Goal: Information Seeking & Learning: Learn about a topic

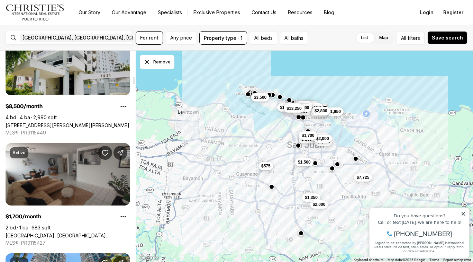
scroll to position [737, 0]
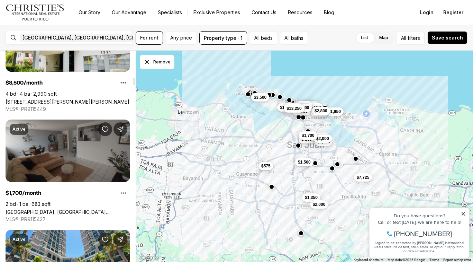
click at [77, 209] on link "[GEOGRAPHIC_DATA], [GEOGRAPHIC_DATA][PERSON_NAME], 00918" at bounding box center [68, 212] width 125 height 6
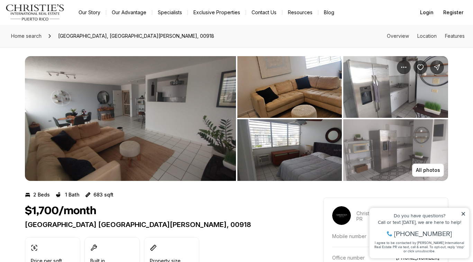
scroll to position [3, 0]
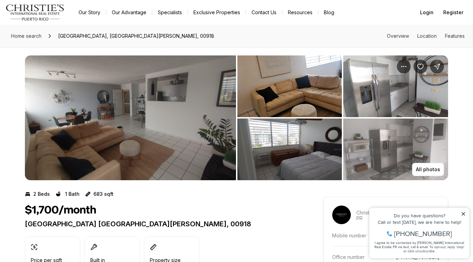
click at [101, 148] on img "View image gallery" at bounding box center [130, 117] width 211 height 125
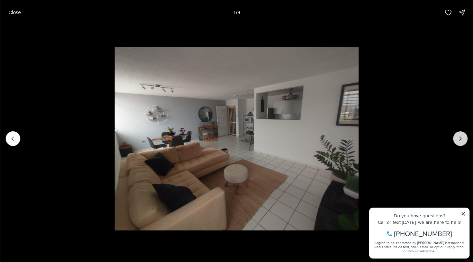
click at [461, 137] on icon "Next slide" at bounding box center [460, 138] width 7 height 7
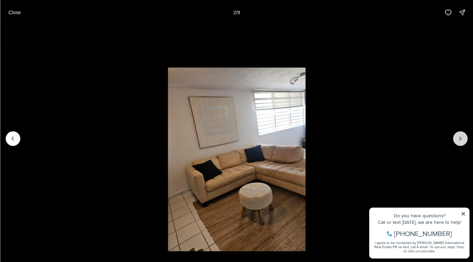
click at [460, 137] on icon "Next slide" at bounding box center [460, 138] width 7 height 7
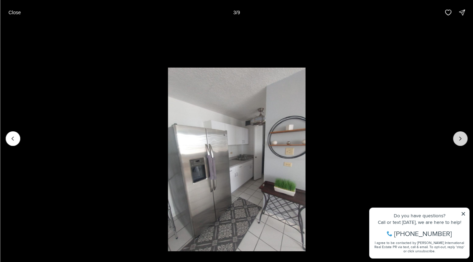
click at [460, 138] on icon "Next slide" at bounding box center [460, 138] width 7 height 7
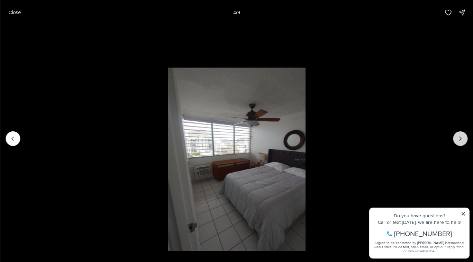
click at [459, 138] on icon "Next slide" at bounding box center [460, 138] width 7 height 7
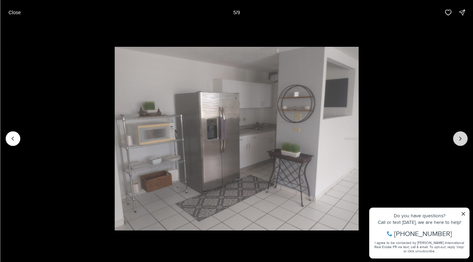
click at [459, 139] on icon "Next slide" at bounding box center [460, 138] width 7 height 7
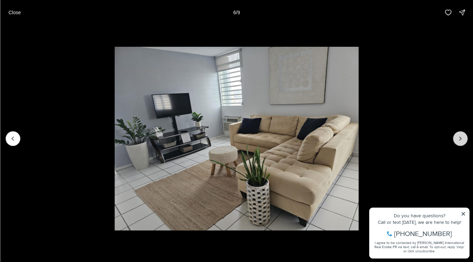
click at [459, 140] on icon "Next slide" at bounding box center [460, 138] width 7 height 7
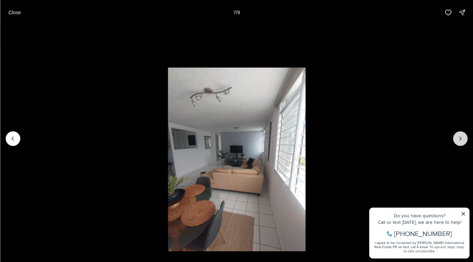
click at [458, 141] on icon "Next slide" at bounding box center [460, 138] width 7 height 7
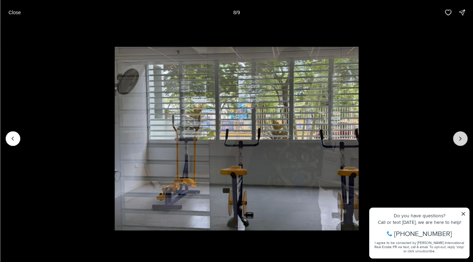
click at [458, 141] on icon "Next slide" at bounding box center [460, 138] width 7 height 7
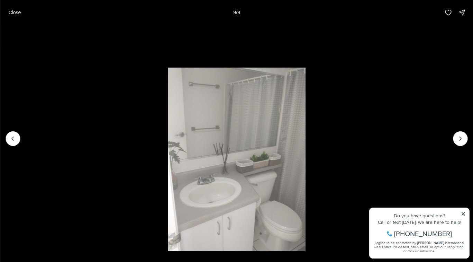
click at [457, 142] on div at bounding box center [460, 138] width 15 height 15
click at [462, 134] on div at bounding box center [460, 138] width 15 height 15
drag, startPoint x: 462, startPoint y: 134, endPoint x: 324, endPoint y: 137, distance: 138.8
click at [324, 137] on div at bounding box center [236, 138] width 473 height 227
click at [13, 142] on button "Previous slide" at bounding box center [13, 138] width 15 height 15
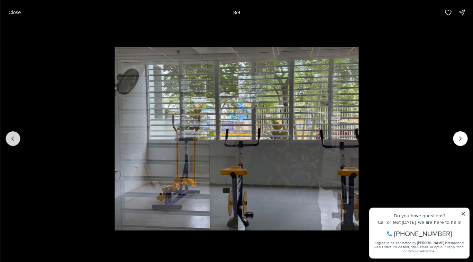
click at [13, 142] on button "Previous slide" at bounding box center [13, 138] width 15 height 15
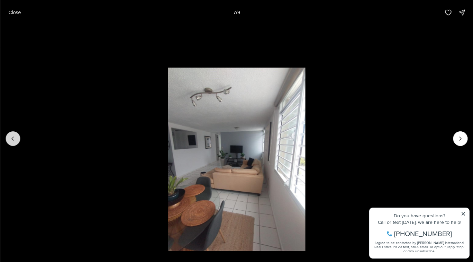
click at [13, 142] on button "Previous slide" at bounding box center [13, 138] width 15 height 15
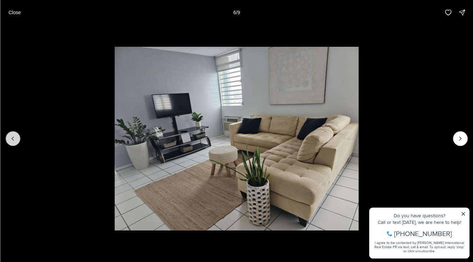
click at [13, 142] on button "Previous slide" at bounding box center [13, 138] width 15 height 15
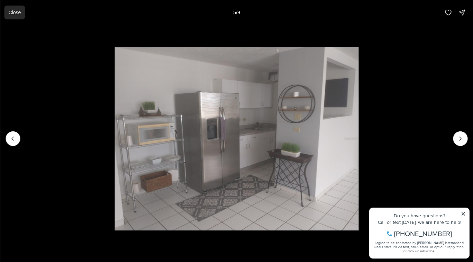
click at [20, 14] on p "Close" at bounding box center [14, 13] width 12 height 6
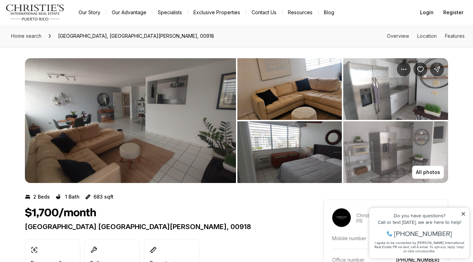
scroll to position [0, 0]
click at [49, 36] on icon at bounding box center [50, 36] width 6 height 6
click at [55, 9] on img "Main navigation" at bounding box center [35, 12] width 59 height 17
